Goal: Information Seeking & Learning: Learn about a topic

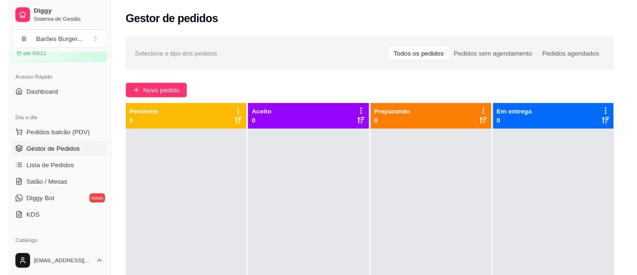
scroll to position [94, 0]
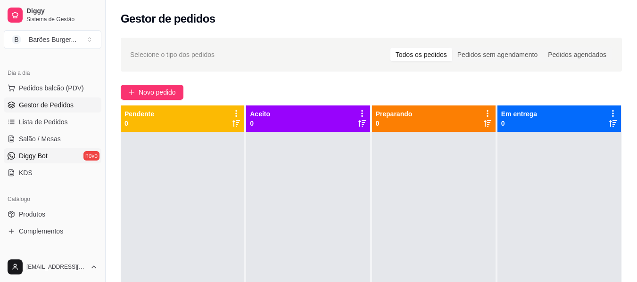
click at [37, 158] on span "Diggy Bot" at bounding box center [33, 155] width 29 height 9
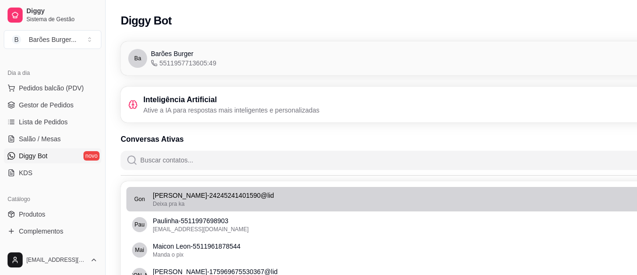
click at [189, 200] on div "Deixa pra ka" at bounding box center [425, 204] width 545 height 8
click at [174, 199] on p "[PERSON_NAME] - 24245241401590@lid" at bounding box center [425, 195] width 545 height 9
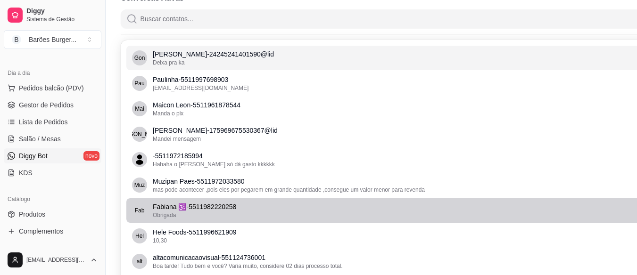
scroll to position [47, 0]
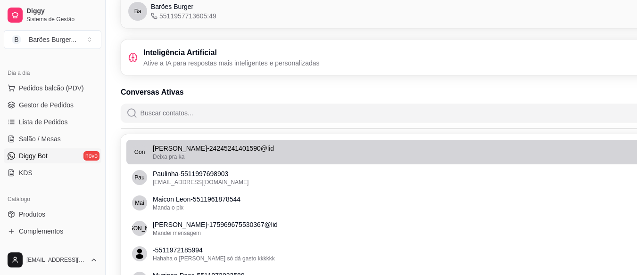
click at [178, 149] on p "[PERSON_NAME] - 24245241401590@lid" at bounding box center [425, 148] width 545 height 9
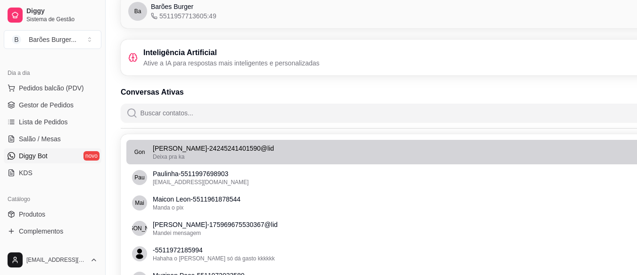
click at [178, 149] on p "[PERSON_NAME] - 24245241401590@lid" at bounding box center [425, 148] width 545 height 9
click at [246, 153] on div "Deixa pra ka" at bounding box center [425, 157] width 545 height 8
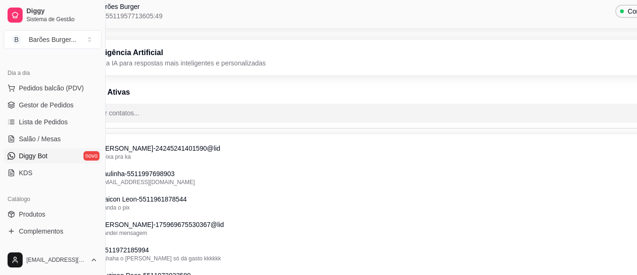
scroll to position [47, 106]
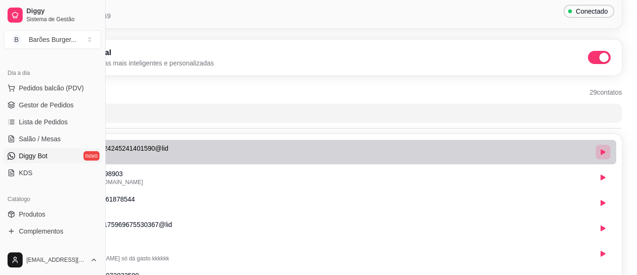
click at [607, 152] on button "button" at bounding box center [602, 152] width 15 height 15
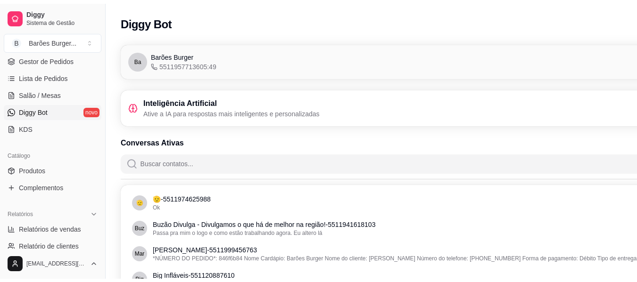
scroll to position [189, 0]
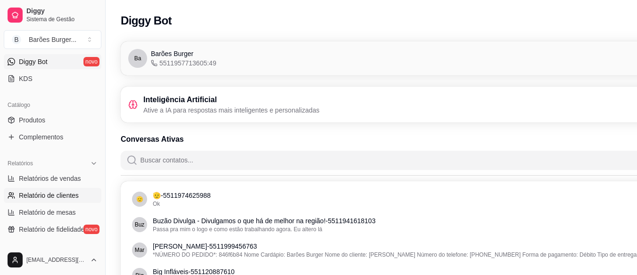
click at [53, 193] on span "Relatório de clientes" at bounding box center [49, 195] width 60 height 9
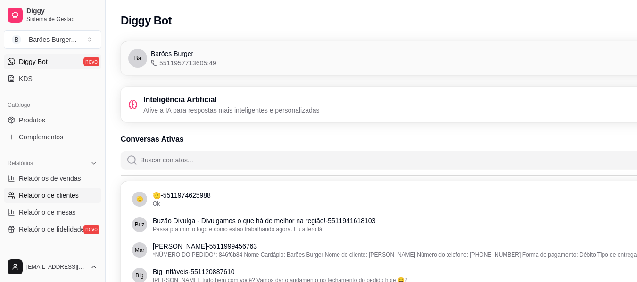
select select "30"
select select "HIGHEST_TOTAL_SPENT_WITH_ORDERS"
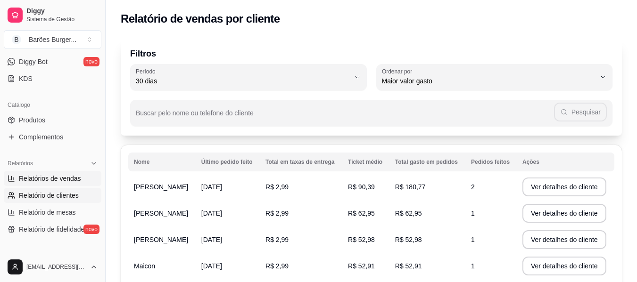
click at [50, 182] on span "Relatórios de vendas" at bounding box center [50, 178] width 62 height 9
select select "ALL"
select select "0"
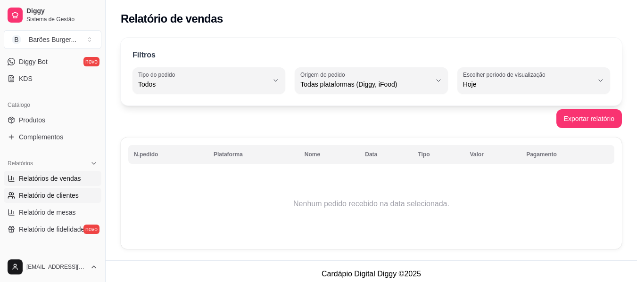
click at [51, 197] on span "Relatório de clientes" at bounding box center [49, 195] width 60 height 9
select select "30"
select select "HIGHEST_TOTAL_SPENT_WITH_ORDERS"
